Goal: Communication & Community: Answer question/provide support

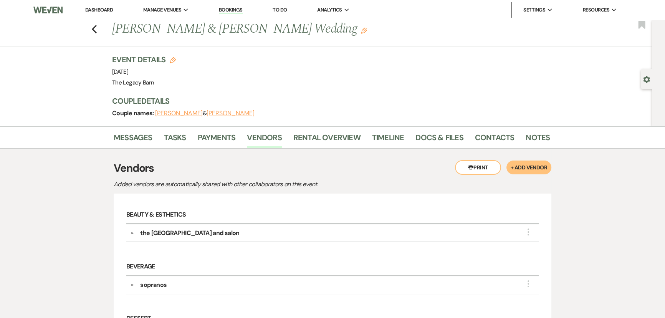
click at [101, 8] on link "Dashboard" at bounding box center [99, 10] width 28 height 7
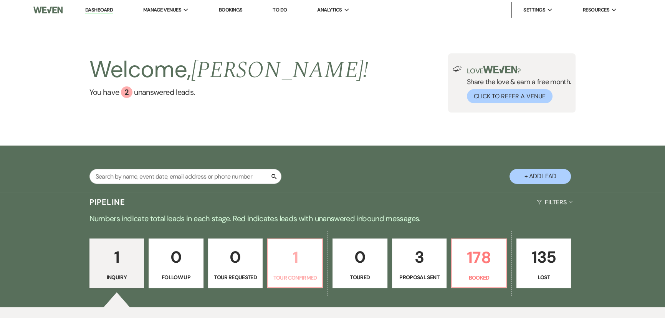
click at [298, 267] on p "1" at bounding box center [295, 258] width 45 height 26
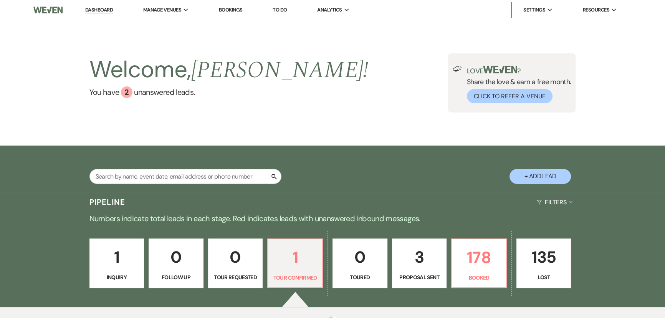
select select "4"
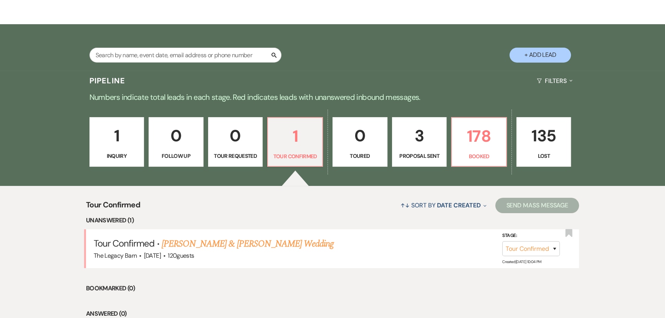
scroll to position [180, 0]
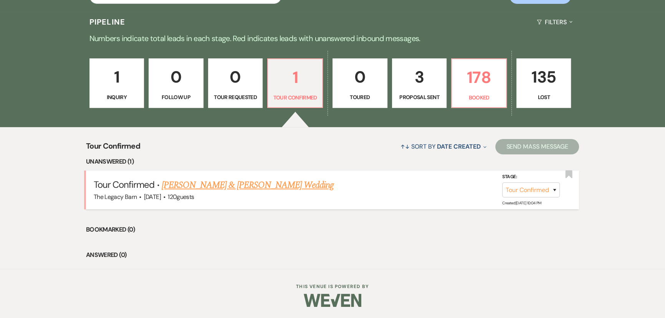
click at [247, 183] on link "[PERSON_NAME] & [PERSON_NAME] Wedding" at bounding box center [248, 185] width 172 height 14
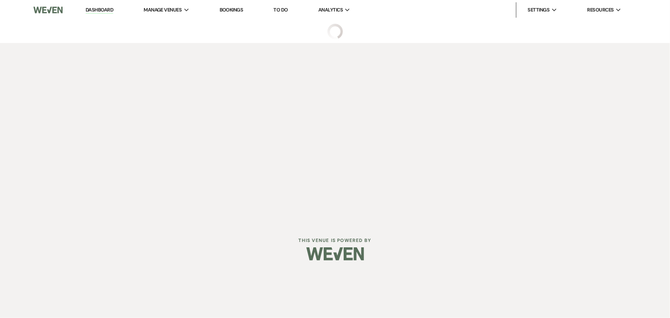
select select "4"
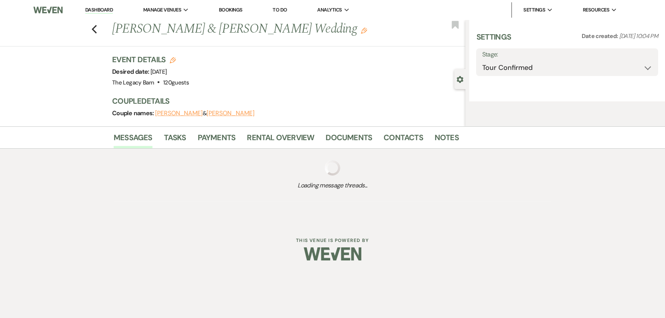
select select "5"
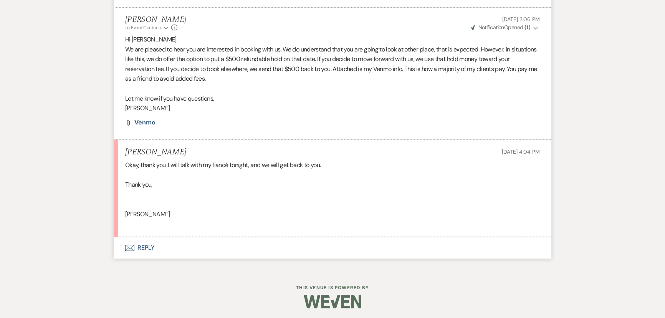
click at [150, 246] on button "Envelope Reply" at bounding box center [333, 248] width 438 height 22
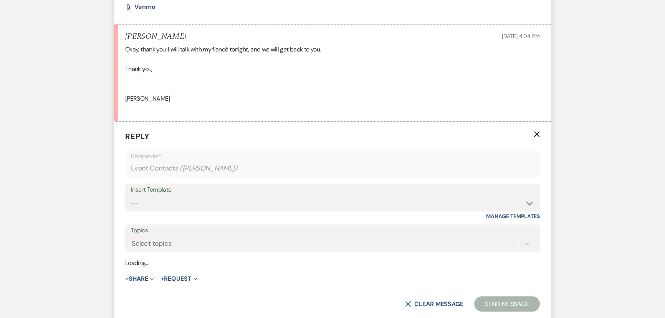
scroll to position [1586, 0]
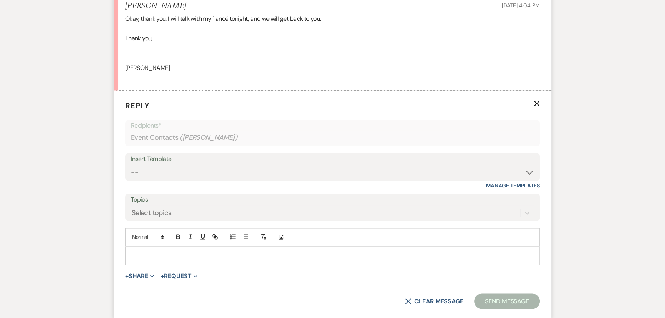
click at [142, 251] on p at bounding box center [332, 255] width 402 height 8
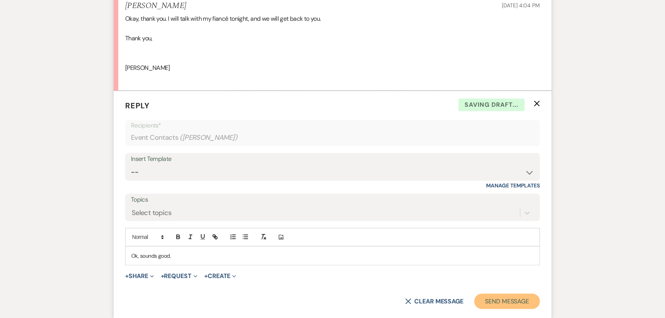
click at [502, 305] on button "Send Message" at bounding box center [507, 300] width 66 height 15
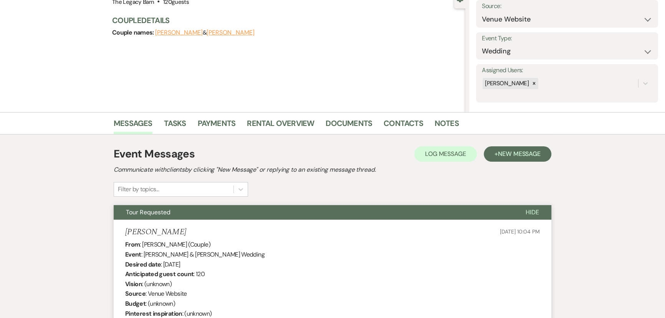
scroll to position [0, 0]
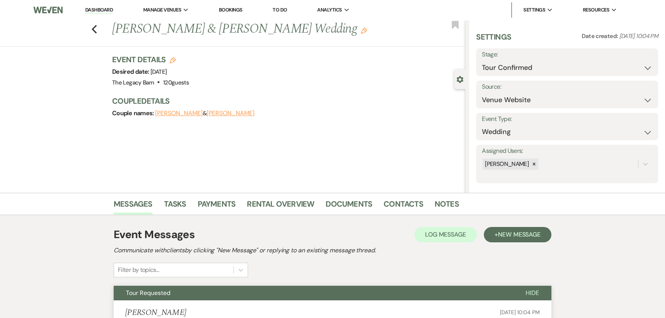
click at [105, 12] on link "Dashboard" at bounding box center [99, 10] width 28 height 7
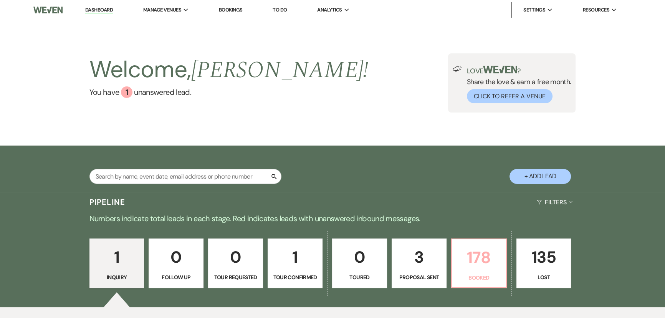
click at [477, 266] on p "178" at bounding box center [479, 258] width 45 height 26
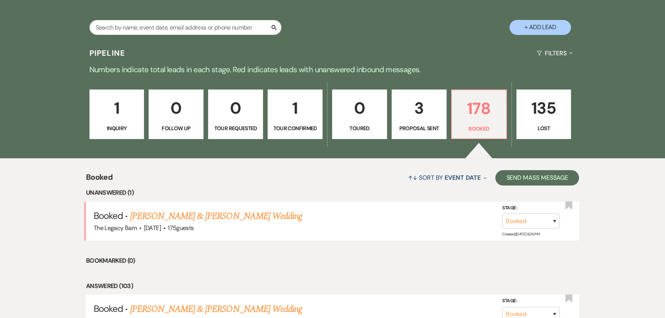
scroll to position [223, 0]
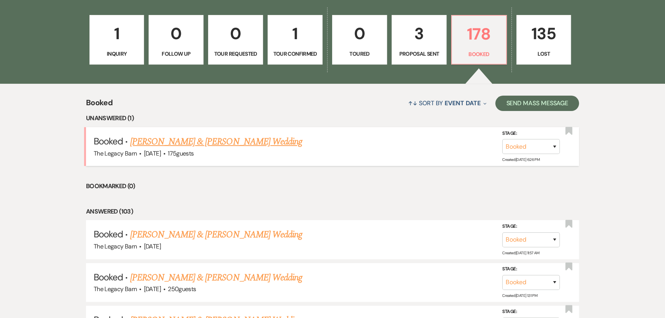
click at [150, 142] on link "[PERSON_NAME] & [PERSON_NAME] Wedding" at bounding box center [216, 142] width 172 height 14
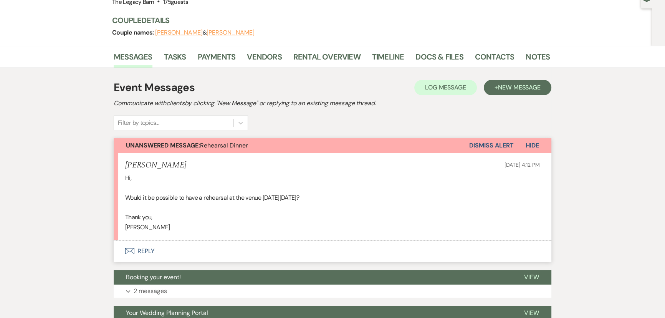
scroll to position [157, 0]
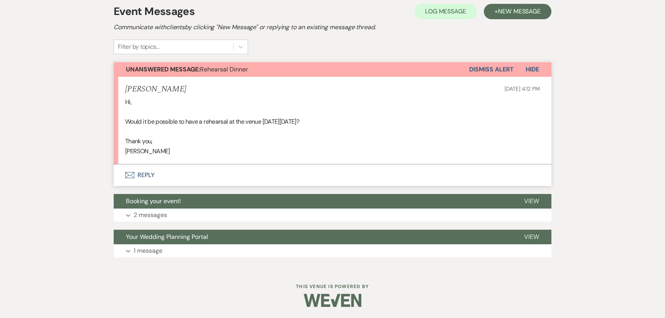
click at [140, 175] on button "Envelope Reply" at bounding box center [333, 175] width 438 height 22
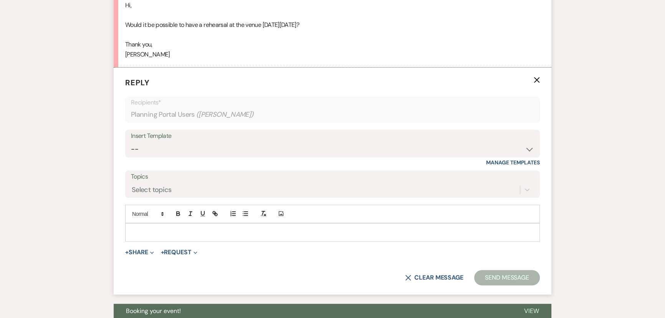
scroll to position [275, 0]
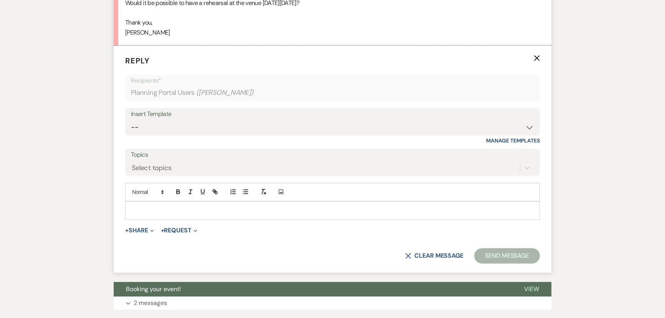
click at [141, 207] on p at bounding box center [332, 210] width 402 height 8
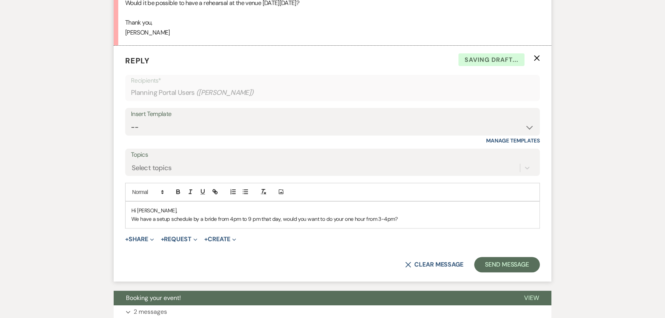
click at [231, 217] on p "We have a setup schedule by a bride from 4pm to 9 pm that day, would you want t…" at bounding box center [332, 219] width 402 height 8
click at [484, 263] on button "Send Message" at bounding box center [507, 264] width 66 height 15
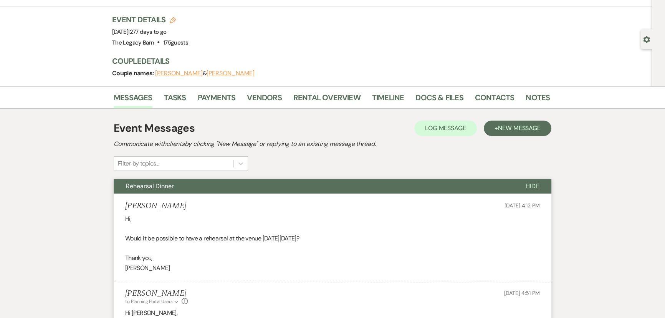
scroll to position [0, 0]
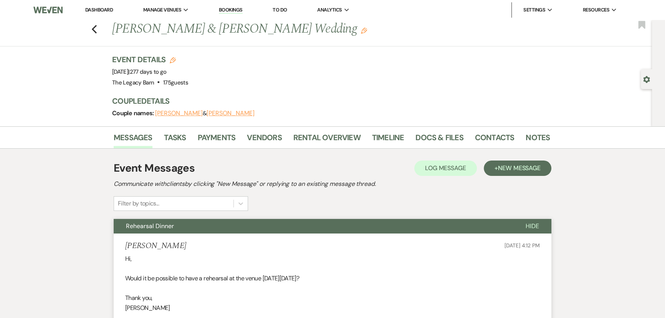
click at [92, 8] on link "Dashboard" at bounding box center [99, 10] width 28 height 7
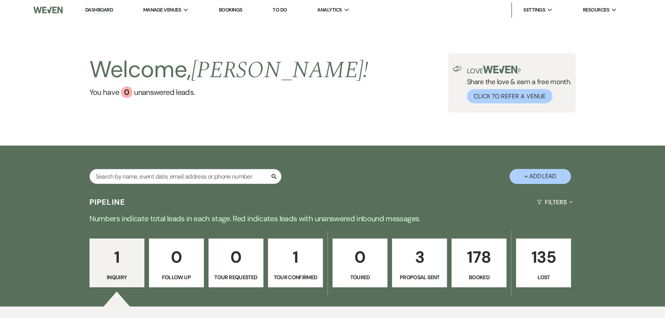
click at [464, 266] on p "178" at bounding box center [479, 257] width 45 height 26
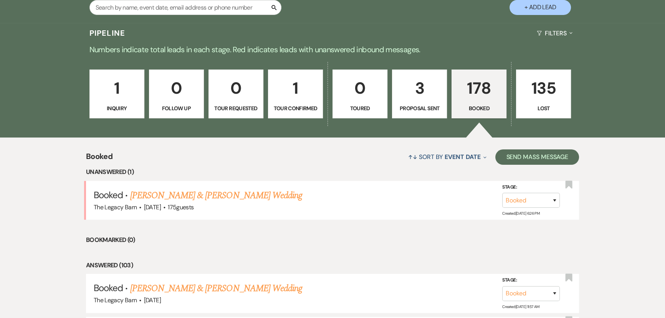
scroll to position [174, 0]
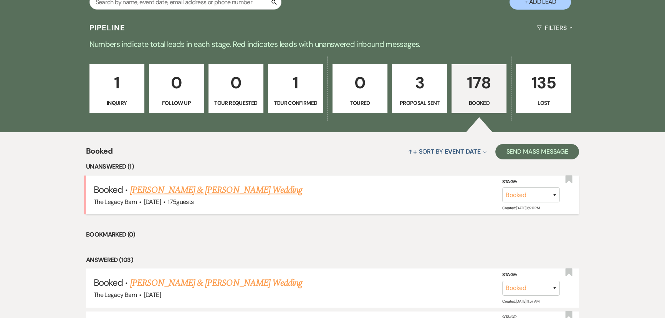
click at [193, 190] on link "[PERSON_NAME] & [PERSON_NAME] Wedding" at bounding box center [216, 190] width 172 height 14
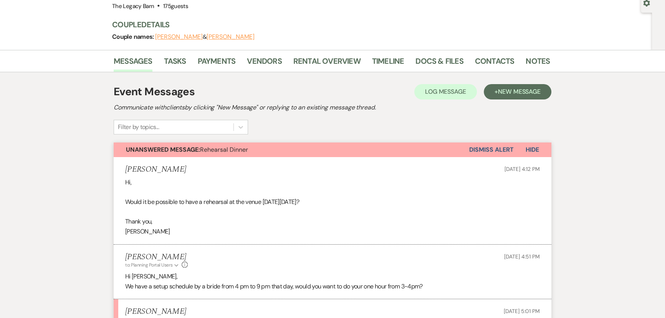
scroll to position [174, 0]
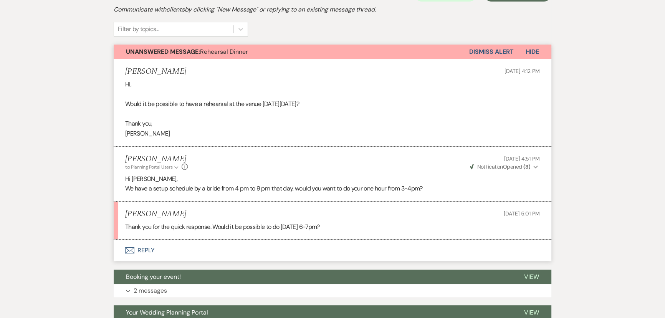
click at [147, 251] on button "Envelope Reply" at bounding box center [333, 251] width 438 height 22
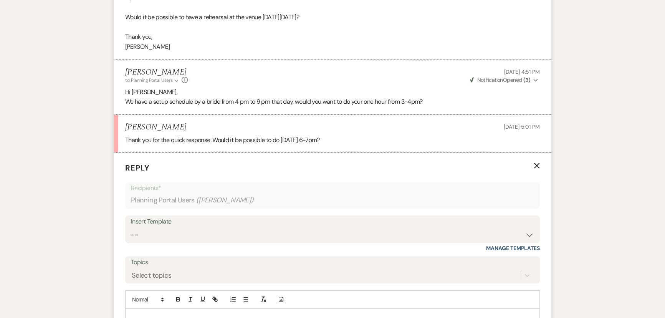
scroll to position [369, 0]
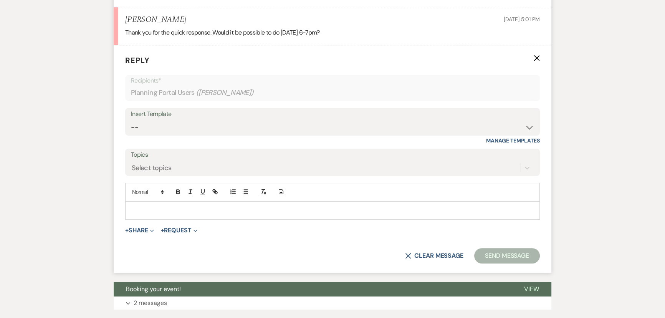
click at [148, 209] on p at bounding box center [332, 210] width 402 height 8
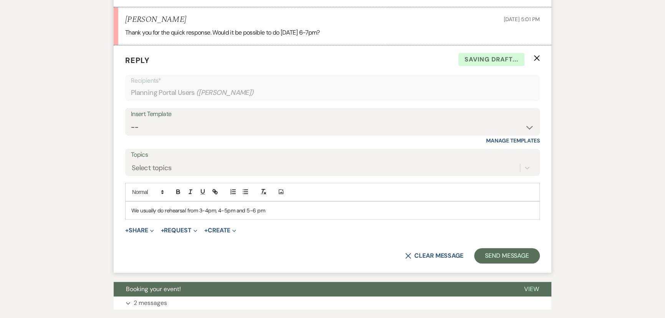
click at [163, 210] on p "We usually do rehearsal from 3-4pm, 4-5pm and 5-6 pm" at bounding box center [332, 210] width 402 height 8
click at [314, 208] on p "We usually do the one hour (free) rehearsal from 3-4pm, 4-5pm and 5-6 pm" at bounding box center [332, 210] width 402 height 8
click at [147, 210] on p "We usually do the one hour (free) rehearsal from 3-4pm, 4-5pm and 5-6 pm. Could…" at bounding box center [332, 210] width 402 height 8
click at [501, 254] on button "Send Message" at bounding box center [507, 255] width 66 height 15
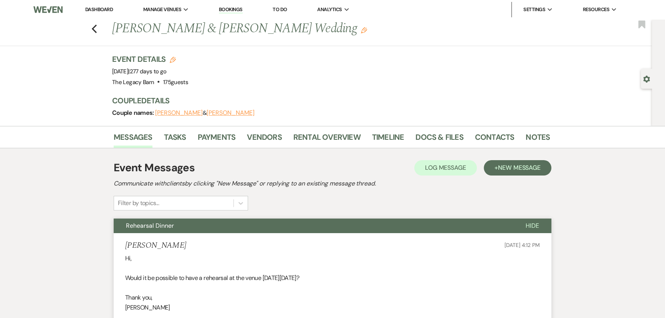
scroll to position [0, 0]
click at [95, 11] on link "Dashboard" at bounding box center [99, 10] width 28 height 7
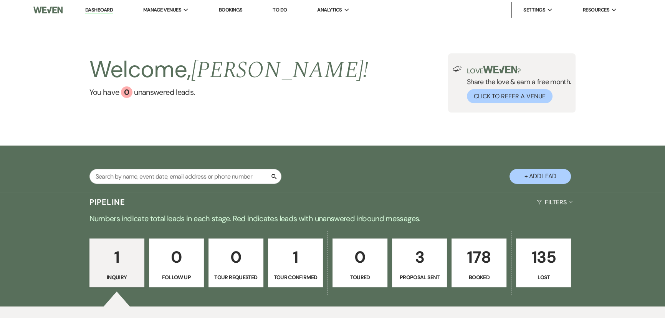
click at [415, 248] on p "3" at bounding box center [419, 257] width 45 height 26
select select "6"
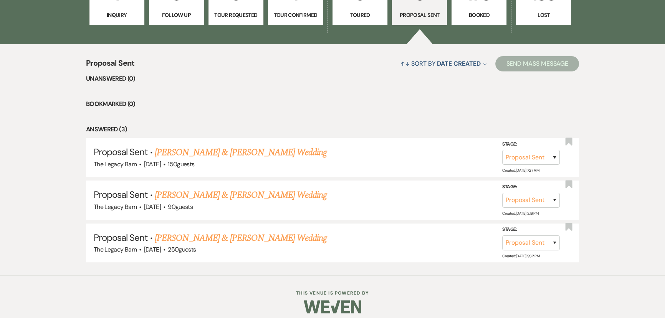
scroll to position [268, 0]
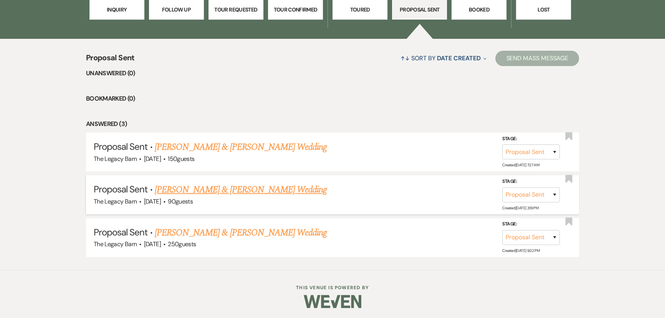
click at [242, 190] on link "[PERSON_NAME] & [PERSON_NAME] Wedding" at bounding box center [241, 190] width 172 height 14
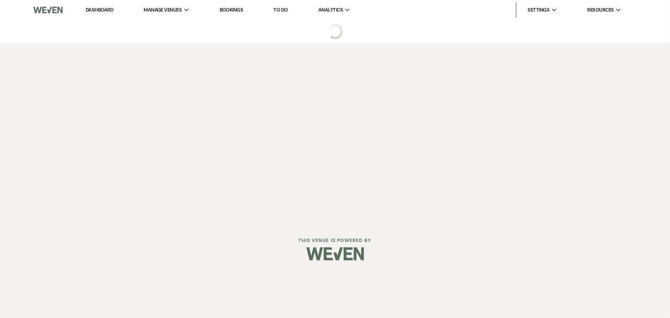
select select "6"
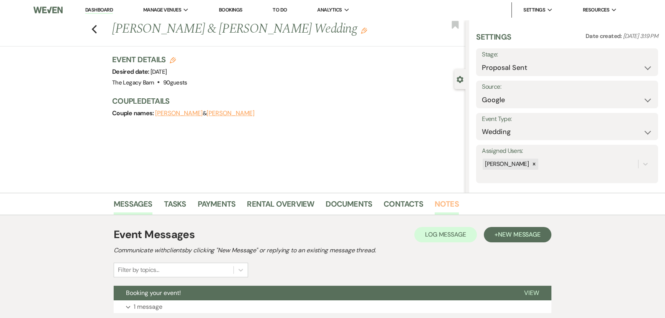
click at [440, 207] on link "Notes" at bounding box center [447, 206] width 24 height 17
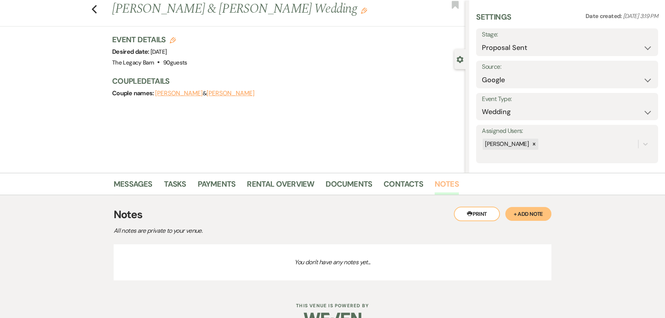
scroll to position [39, 0]
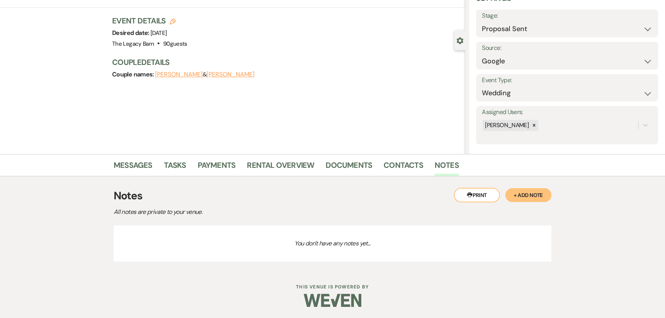
click at [520, 197] on button "+ Add Note" at bounding box center [528, 195] width 46 height 14
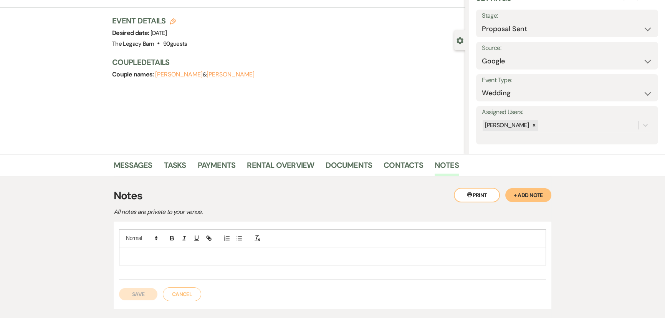
click at [136, 252] on p at bounding box center [332, 256] width 415 height 8
click at [130, 293] on button "Save" at bounding box center [138, 294] width 38 height 12
